Goal: Feedback & Contribution: Submit feedback/report problem

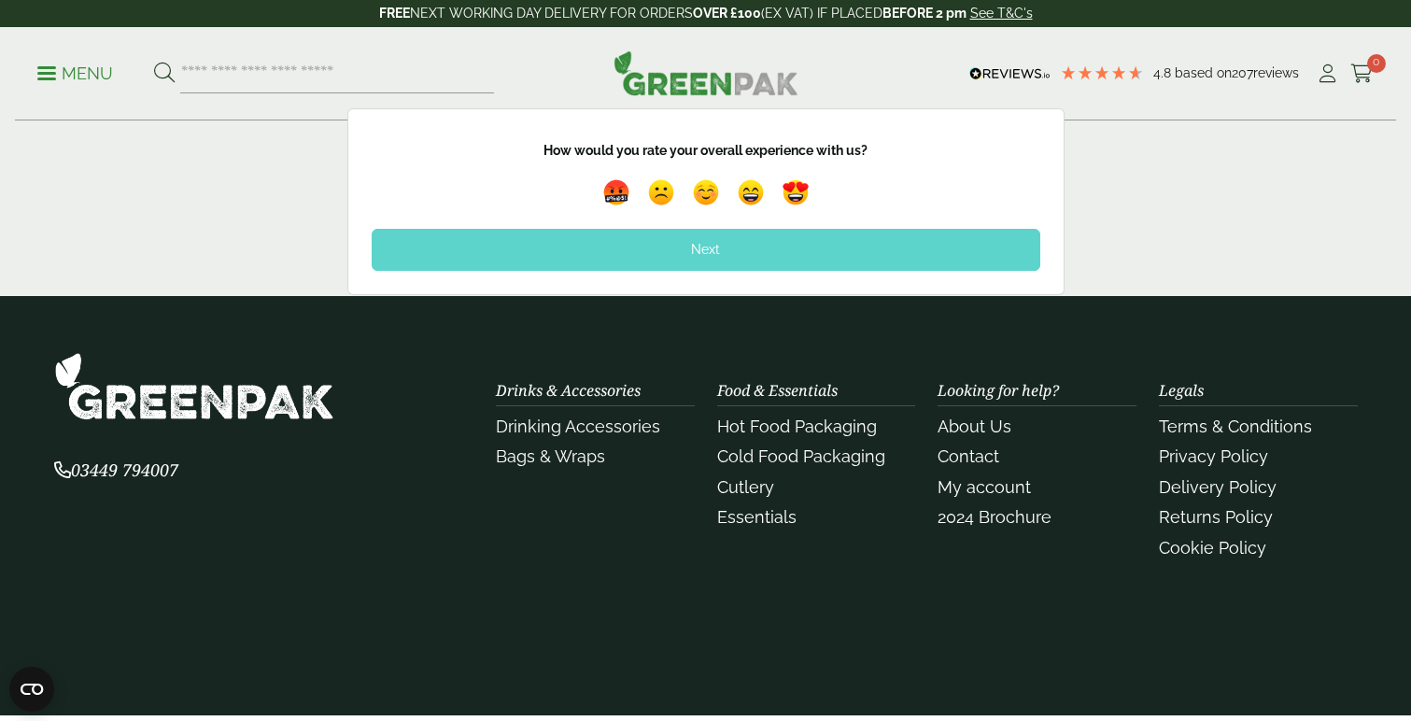
click at [534, 250] on div "Next" at bounding box center [706, 249] width 669 height 41
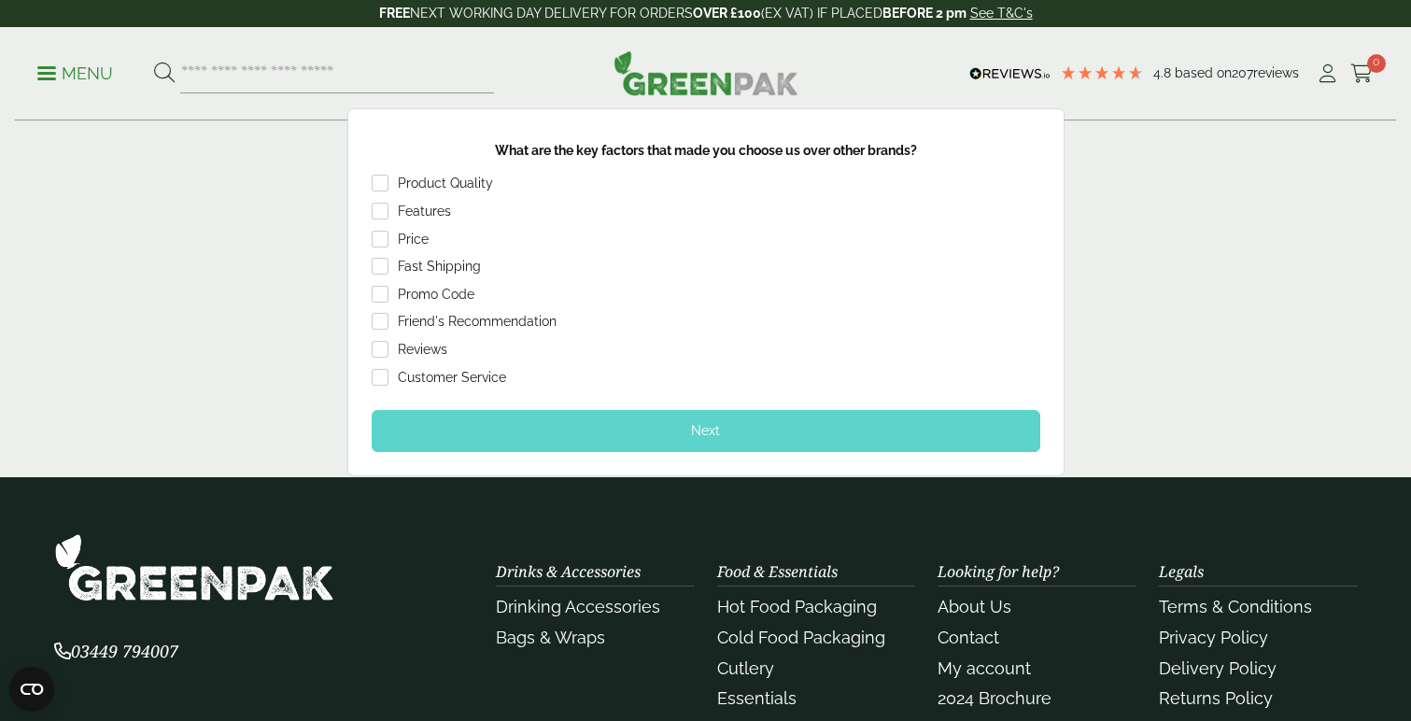
click at [256, 171] on div "Feedback Thank you for your feedback! How would you rate your overall experienc…" at bounding box center [705, 292] width 1411 height 368
click at [195, 78] on input "search" at bounding box center [337, 73] width 314 height 39
click at [426, 275] on div "Fast Shipping" at bounding box center [439, 267] width 83 height 19
click at [460, 419] on div "Next" at bounding box center [706, 430] width 669 height 41
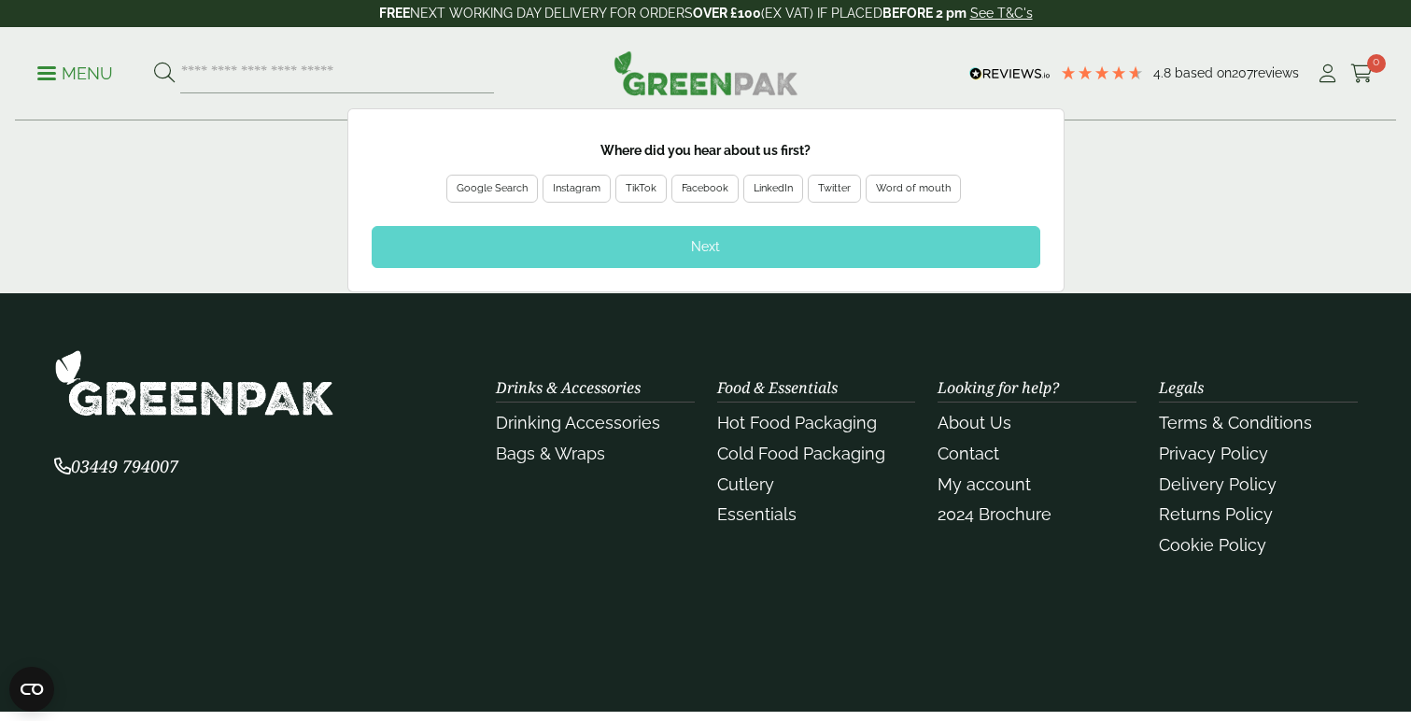
click at [492, 188] on div "Google Search" at bounding box center [492, 188] width 71 height 17
click at [485, 245] on div "Next" at bounding box center [706, 246] width 669 height 41
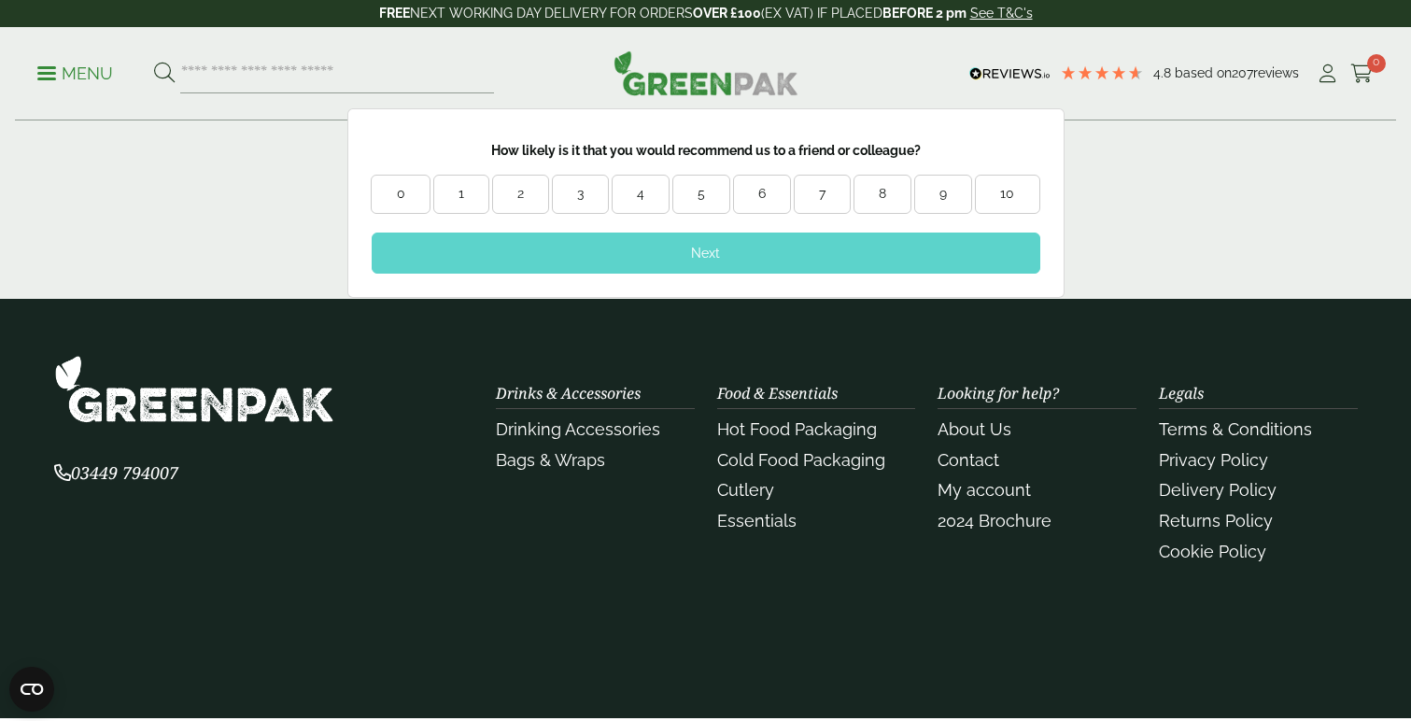
click at [406, 198] on div "0" at bounding box center [400, 194] width 57 height 19
click at [422, 251] on div "Next" at bounding box center [706, 253] width 669 height 41
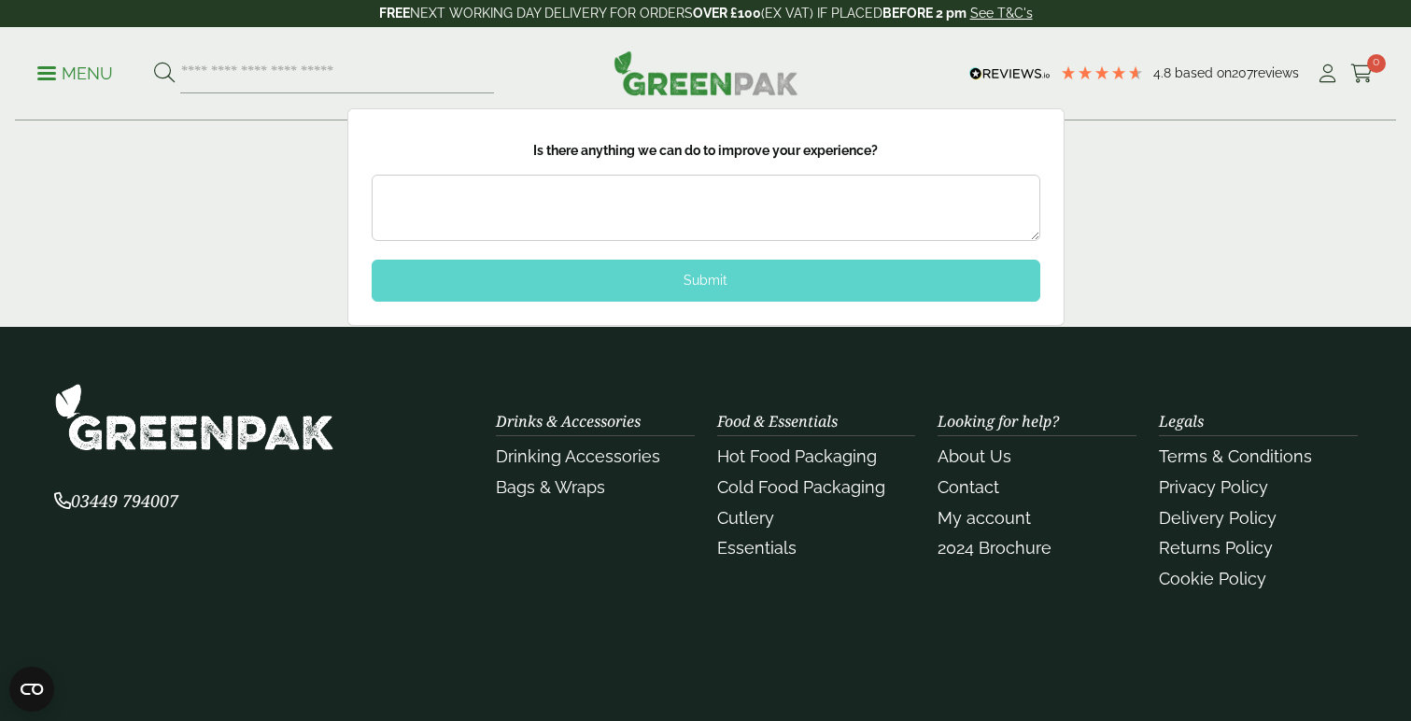
click at [414, 295] on div "Submit" at bounding box center [706, 280] width 669 height 41
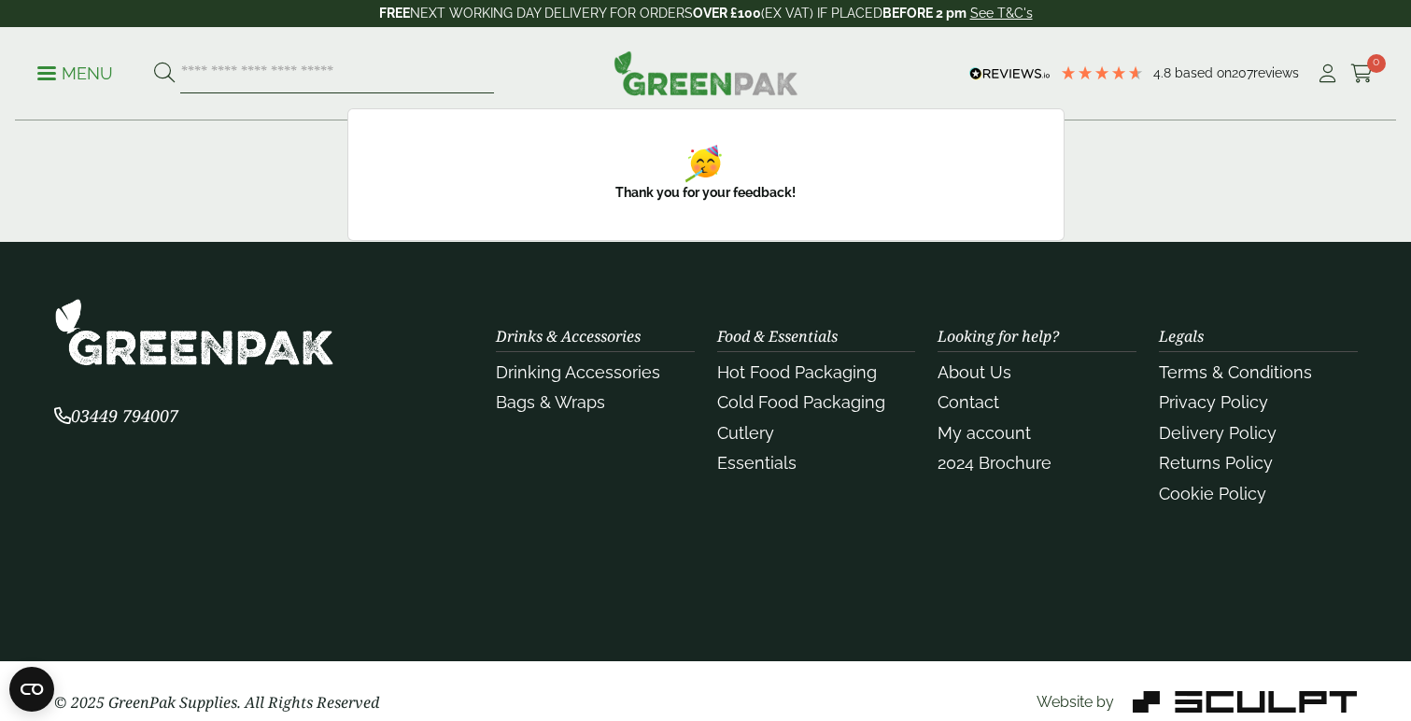
click at [218, 76] on input "search" at bounding box center [337, 73] width 314 height 39
click at [80, 69] on p "Menu" at bounding box center [75, 74] width 76 height 22
click at [48, 75] on p "Menu" at bounding box center [75, 74] width 76 height 22
click at [207, 77] on input "search" at bounding box center [337, 73] width 314 height 39
type input "*****"
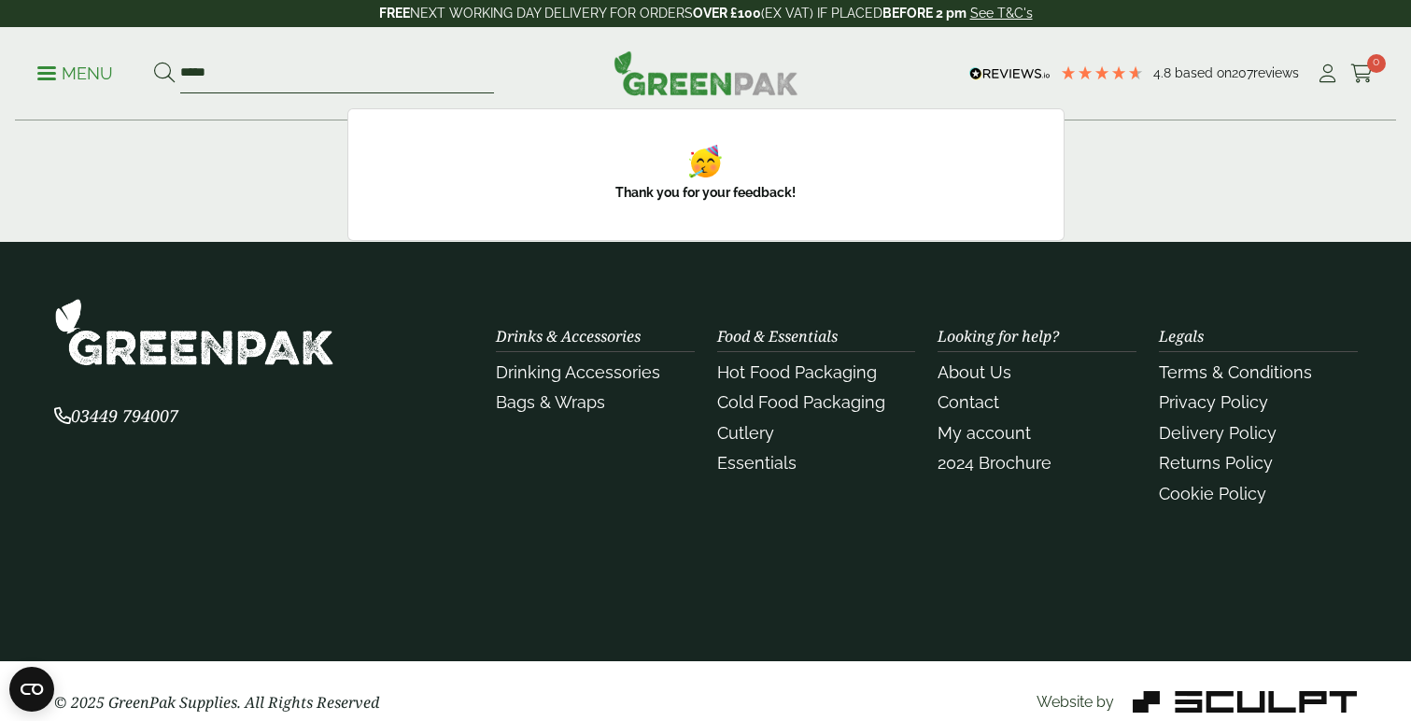
click at [154, 62] on button at bounding box center [164, 74] width 21 height 24
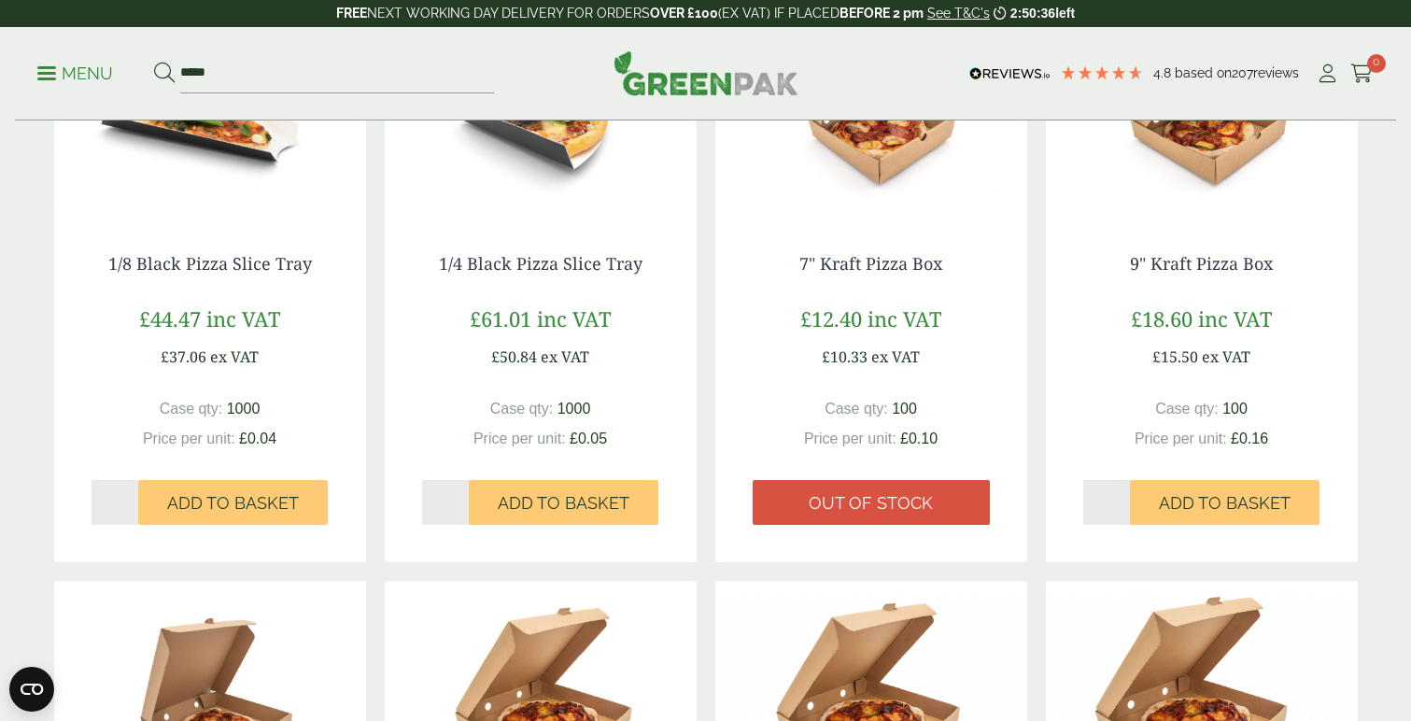
scroll to position [449, 0]
